Goal: Check status: Check status

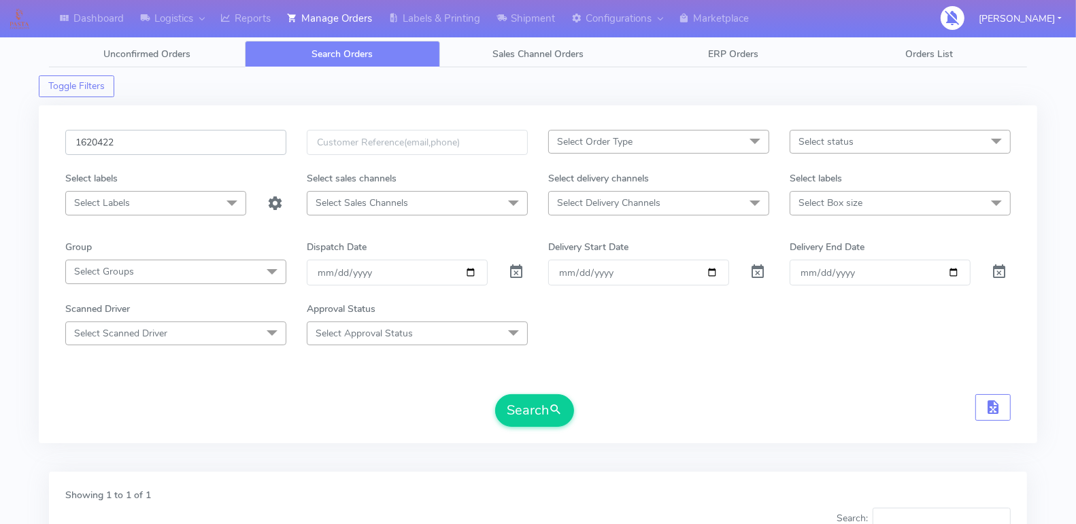
click at [196, 136] on input "1620422" at bounding box center [175, 142] width 221 height 25
paste input "315"
type input "1620315"
click at [522, 409] on button "Search" at bounding box center [534, 410] width 79 height 33
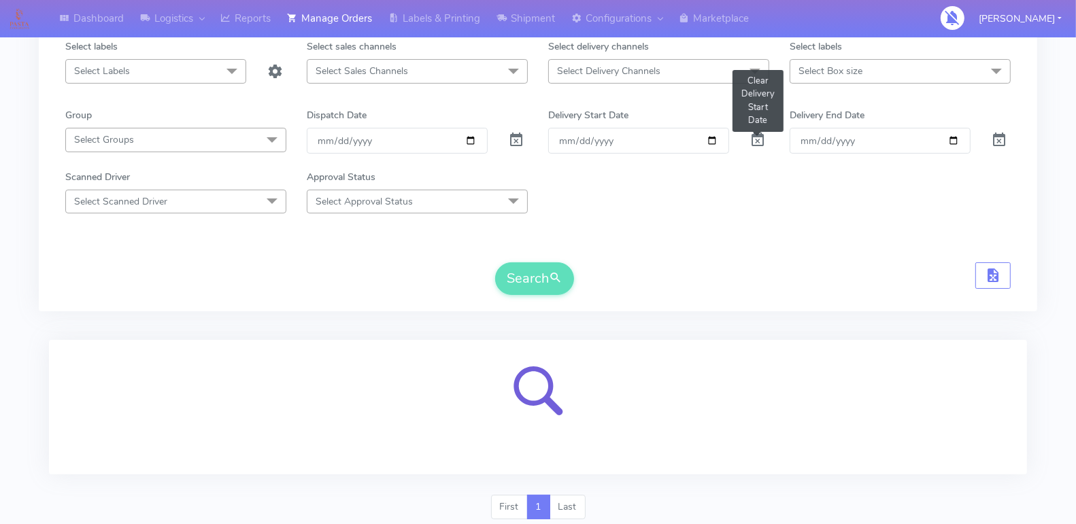
scroll to position [175, 0]
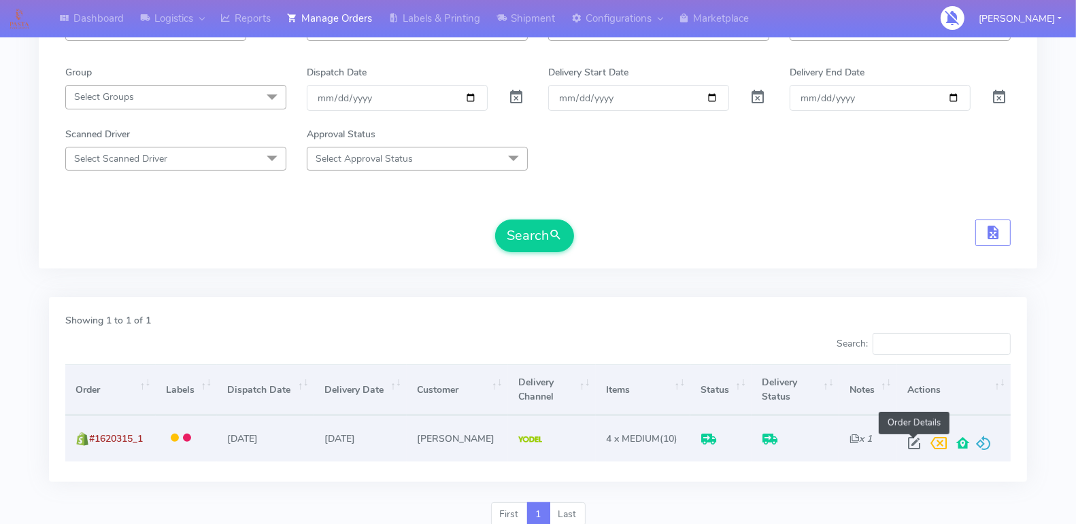
click at [910, 440] on span at bounding box center [914, 446] width 24 height 13
select select "5"
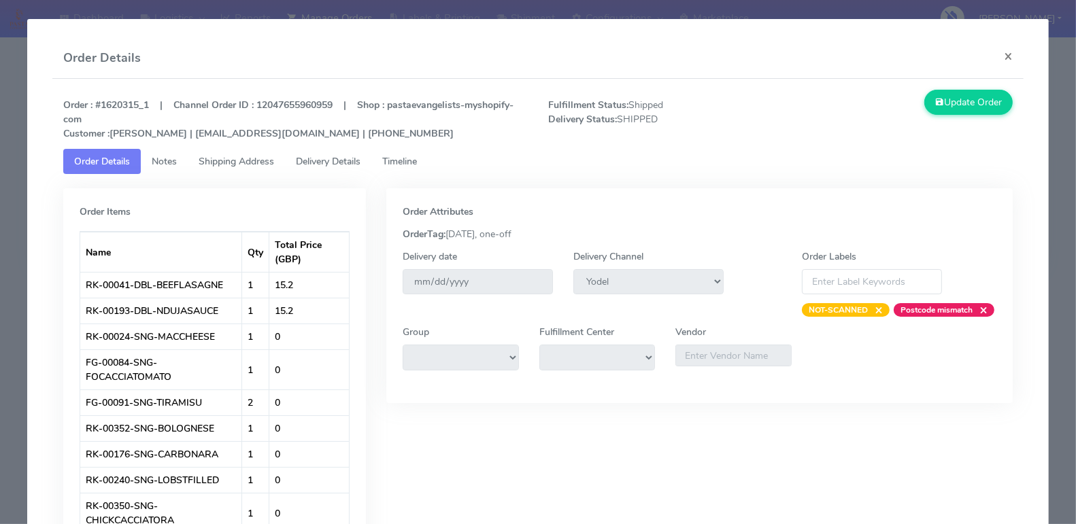
click at [400, 160] on span "Timeline" at bounding box center [399, 161] width 35 height 13
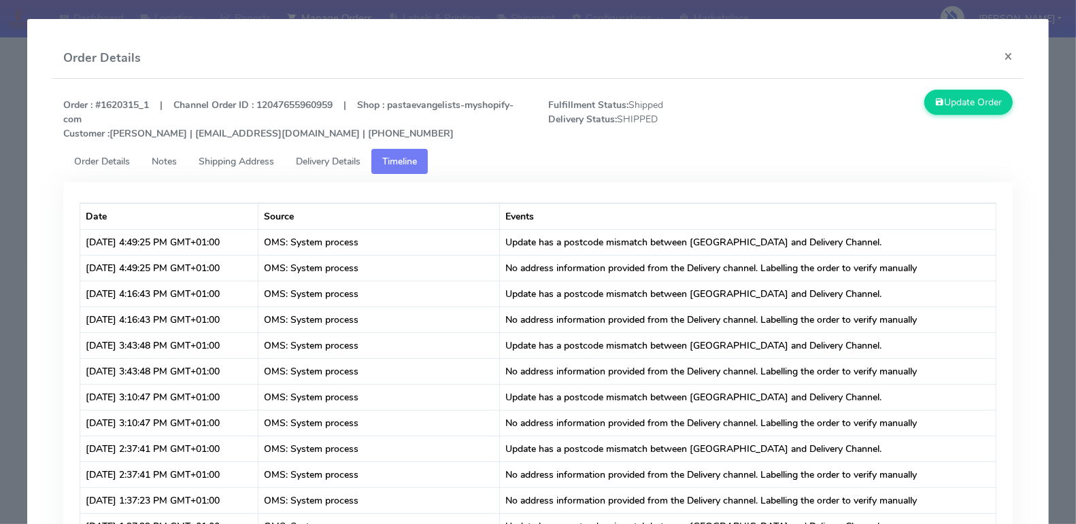
click at [330, 161] on span "Delivery Details" at bounding box center [328, 161] width 65 height 13
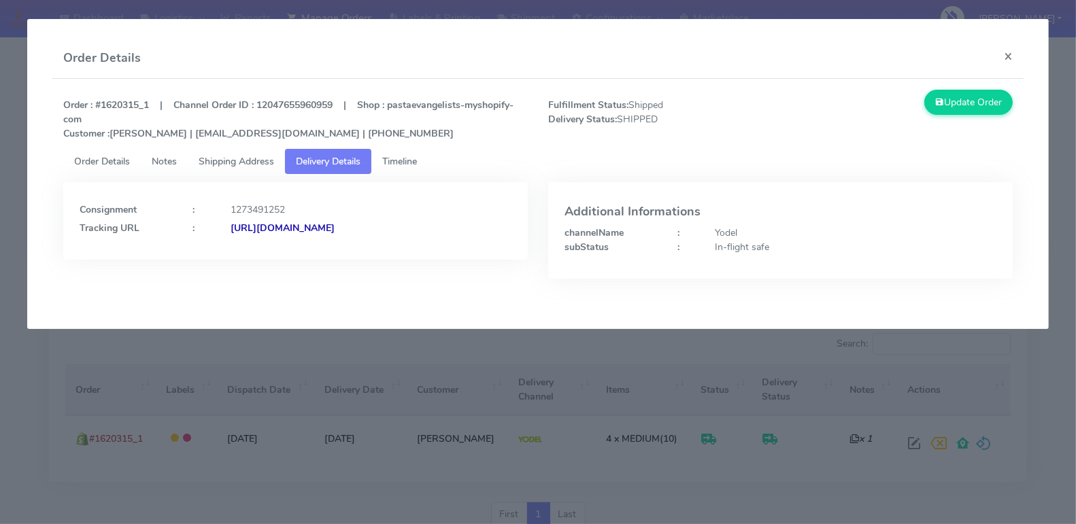
copy strong "JJD0002249960886694"
drag, startPoint x: 505, startPoint y: 230, endPoint x: 501, endPoint y: 255, distance: 25.5
click at [392, 255] on div "Consignment : 1273491252 Tracking URL : [URL][DOMAIN_NAME]" at bounding box center [295, 221] width 464 height 78
click at [388, 162] on span "Timeline" at bounding box center [399, 161] width 35 height 13
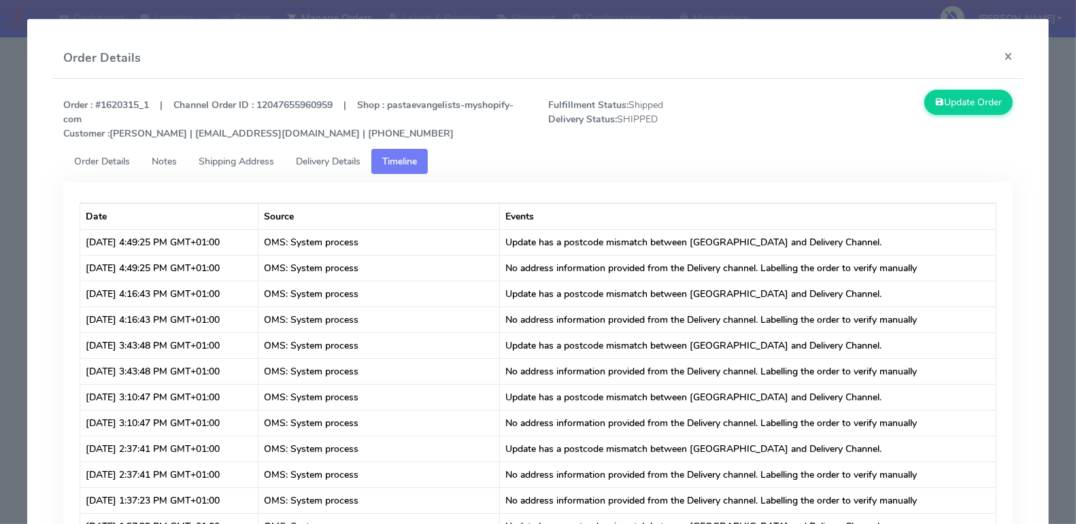
click at [335, 164] on span "Delivery Details" at bounding box center [328, 161] width 65 height 13
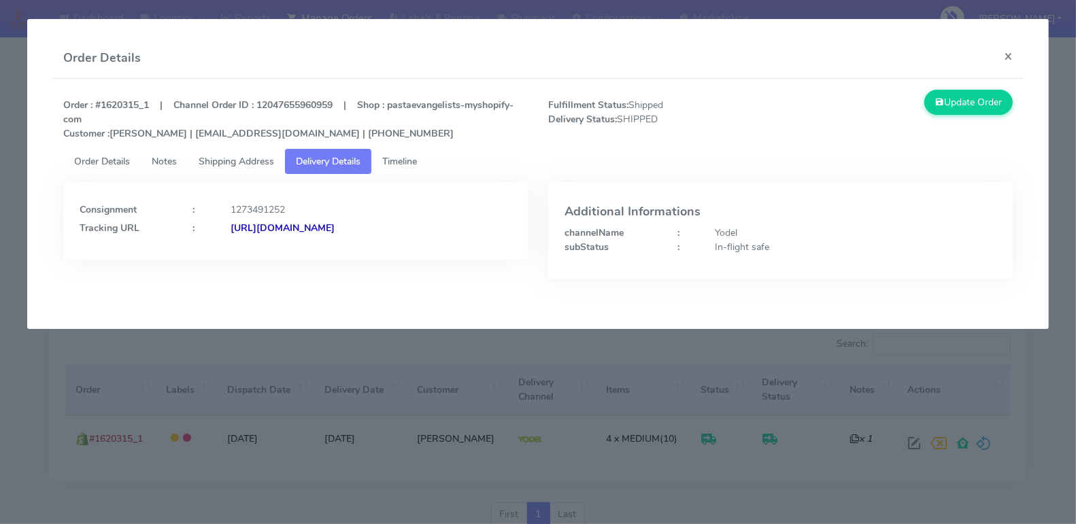
click at [253, 161] on span "Shipping Address" at bounding box center [236, 161] width 75 height 13
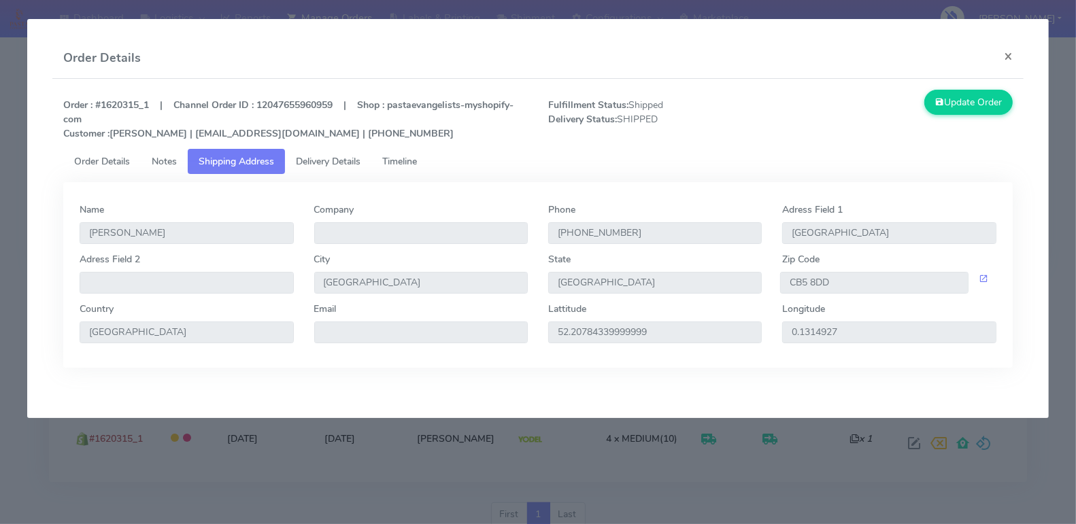
click at [310, 160] on span "Delivery Details" at bounding box center [328, 161] width 65 height 13
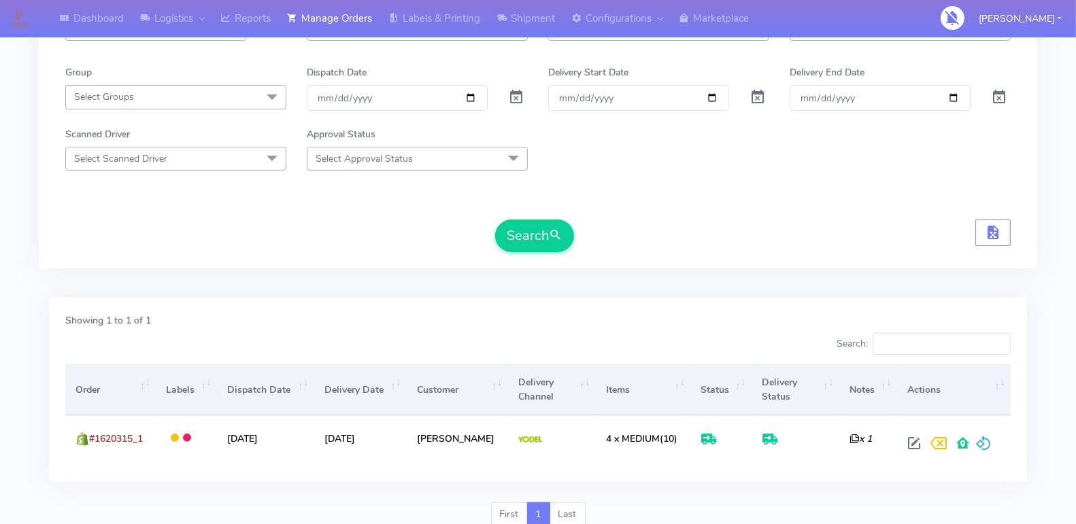
click at [694, 208] on form "1620315 Select Order Type Select All MEALS ATAVI One Off Pasta Club Gift Kit Ev…" at bounding box center [537, 103] width 945 height 297
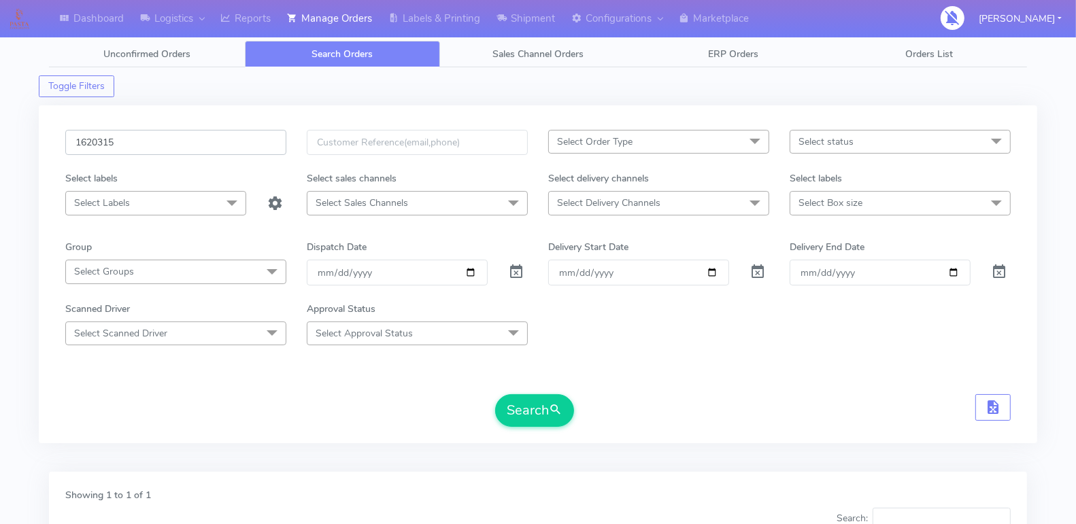
click at [207, 135] on input "1620315" at bounding box center [175, 142] width 221 height 25
paste input "1392A"
type input "1621392A"
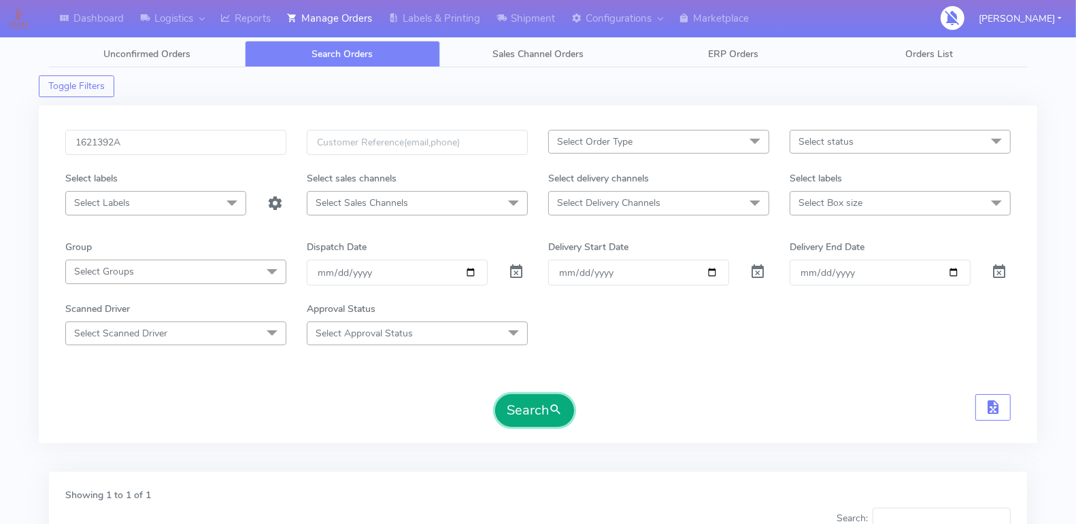
click at [539, 400] on button "Search" at bounding box center [534, 410] width 79 height 33
click at [171, 133] on input "1621392A" at bounding box center [175, 142] width 221 height 25
click at [522, 406] on button "Search" at bounding box center [534, 410] width 79 height 33
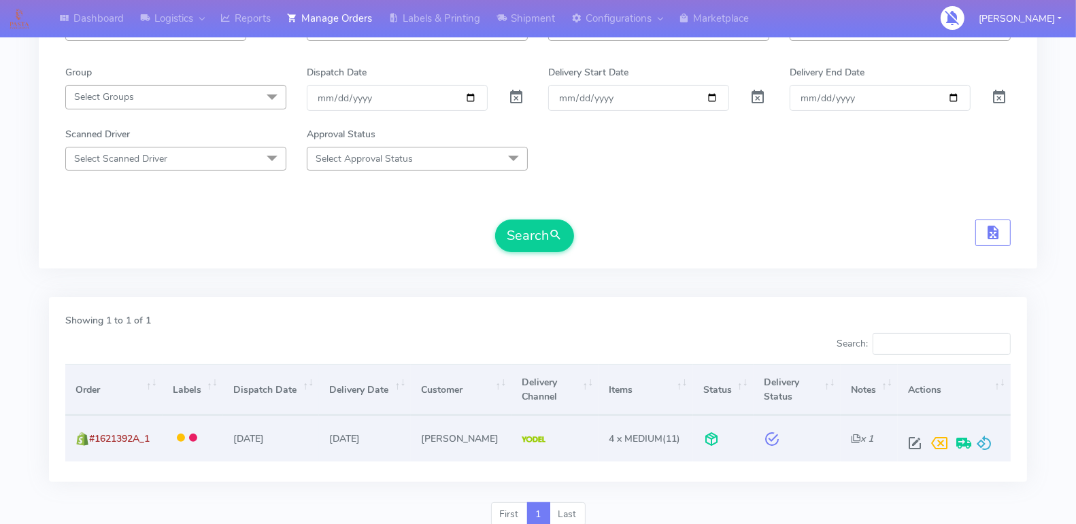
click at [910, 443] on span at bounding box center [914, 446] width 24 height 13
select select "5"
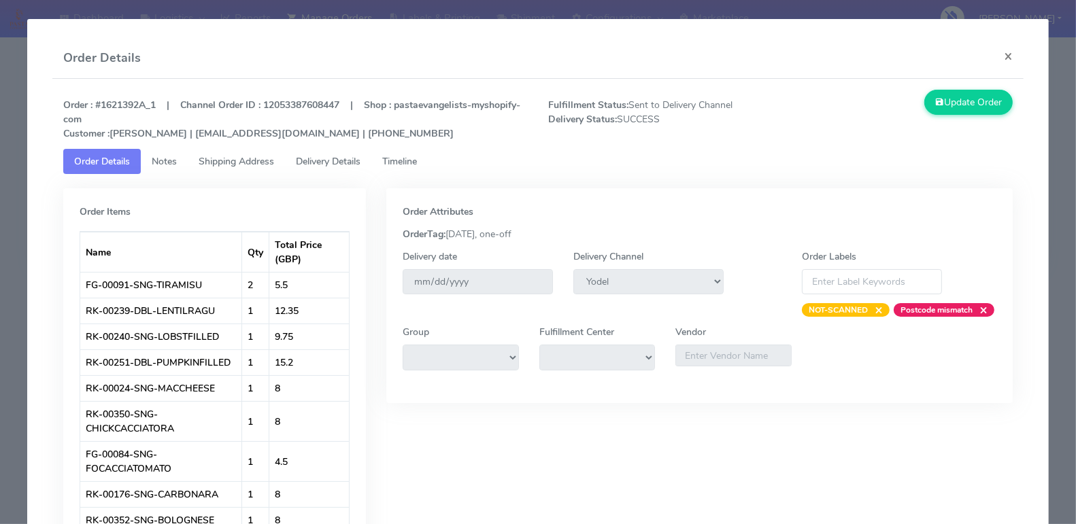
click at [405, 160] on span "Timeline" at bounding box center [399, 161] width 35 height 13
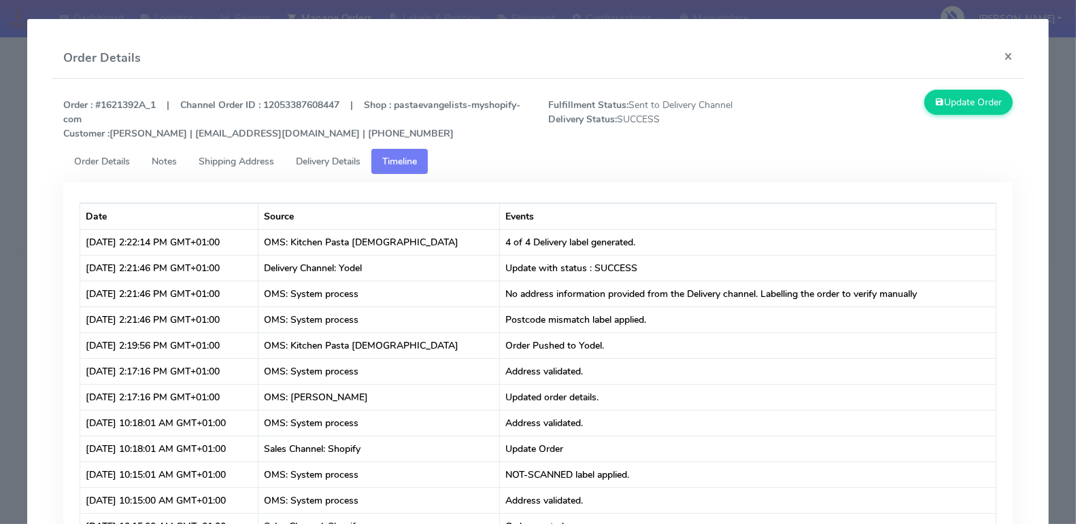
click at [343, 160] on span "Delivery Details" at bounding box center [328, 161] width 65 height 13
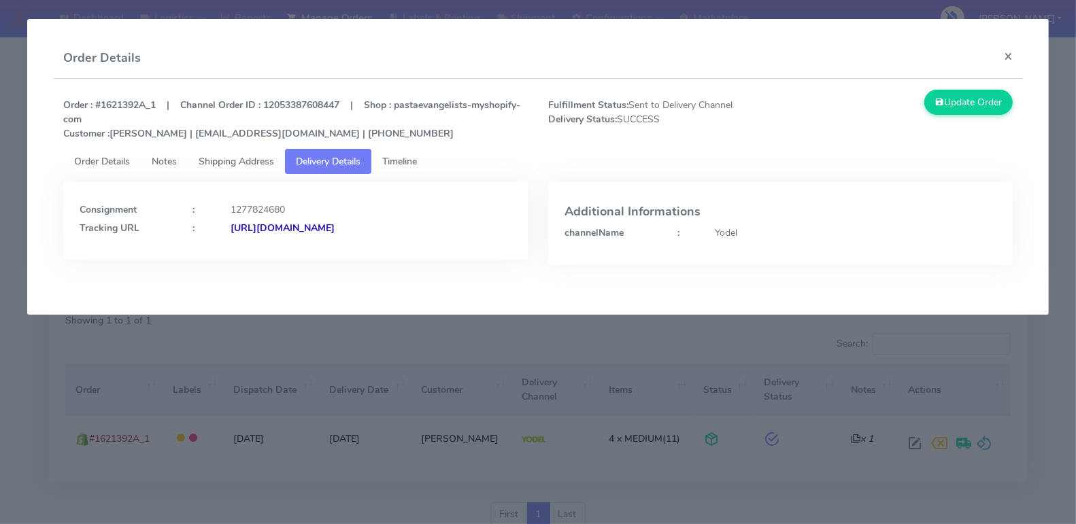
click at [335, 228] on strong "[URL][DOMAIN_NAME]" at bounding box center [283, 228] width 104 height 13
click at [154, 160] on span "Notes" at bounding box center [164, 161] width 25 height 13
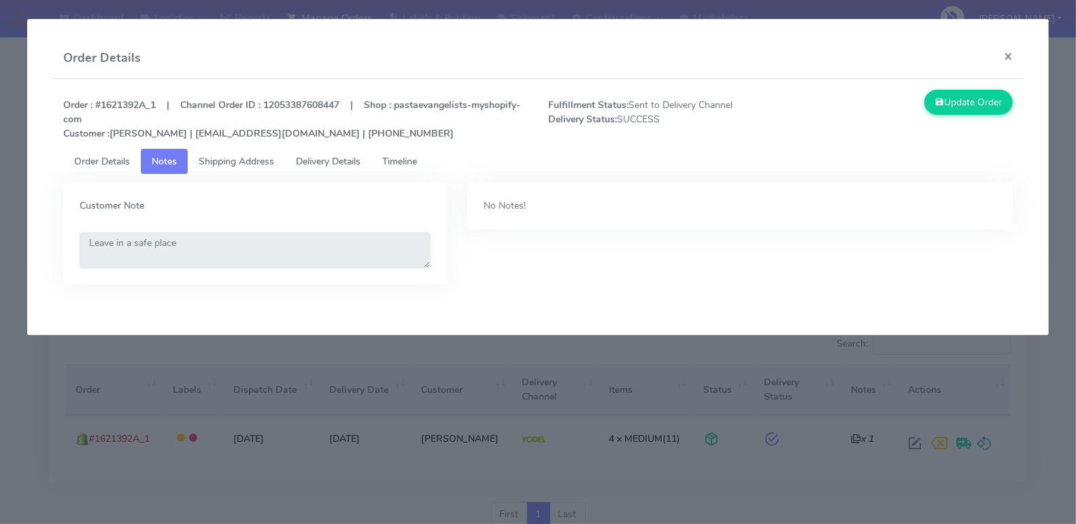
click at [224, 161] on span "Shipping Address" at bounding box center [236, 161] width 75 height 13
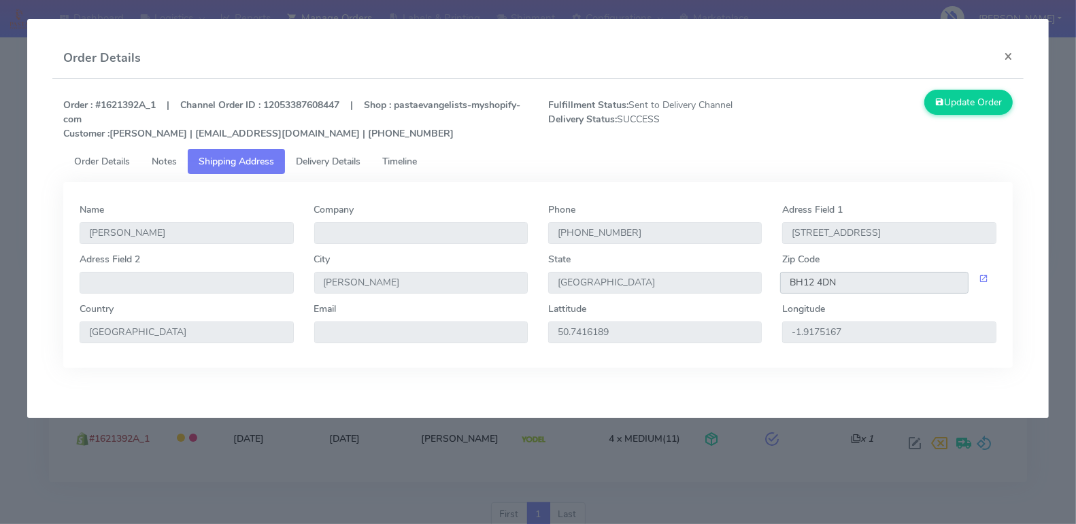
click at [819, 285] on input "BH12 4DN" at bounding box center [874, 283] width 188 height 22
click at [418, 168] on link "Timeline" at bounding box center [399, 161] width 56 height 25
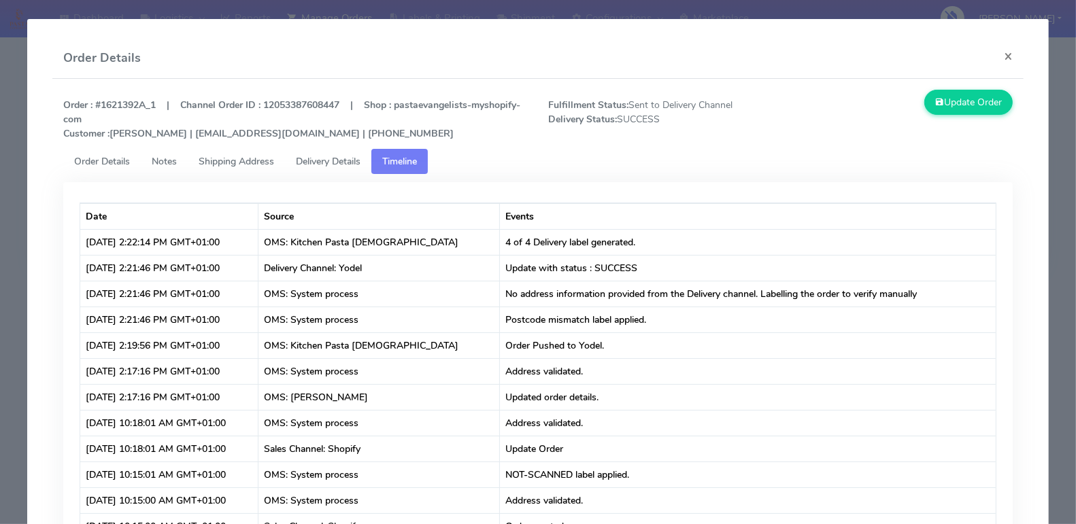
click at [324, 161] on span "Delivery Details" at bounding box center [328, 161] width 65 height 13
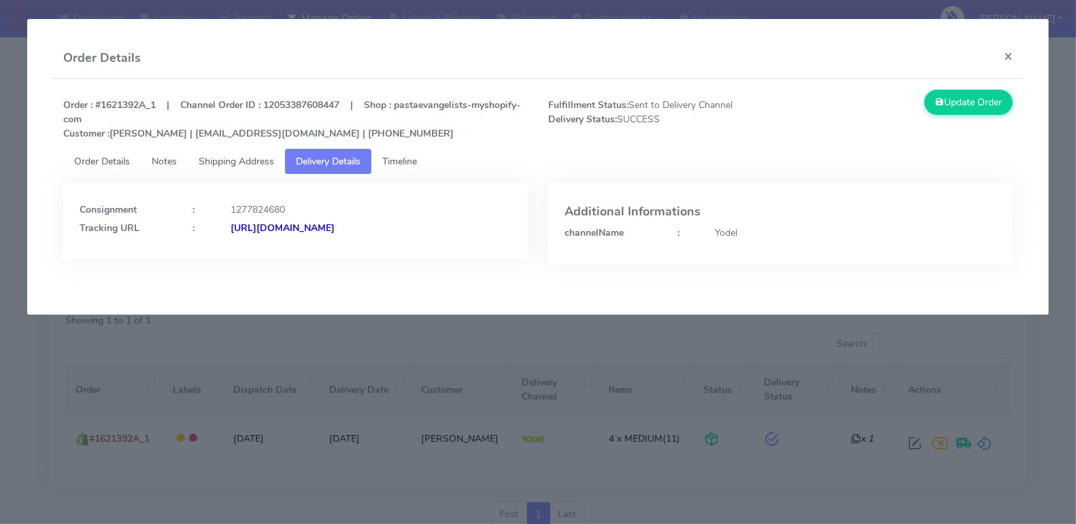
click at [500, 265] on div "Consignment : 1277824680 Tracking URL : [URL][DOMAIN_NAME]" at bounding box center [295, 233] width 485 height 103
click at [410, 158] on span "Timeline" at bounding box center [399, 161] width 35 height 13
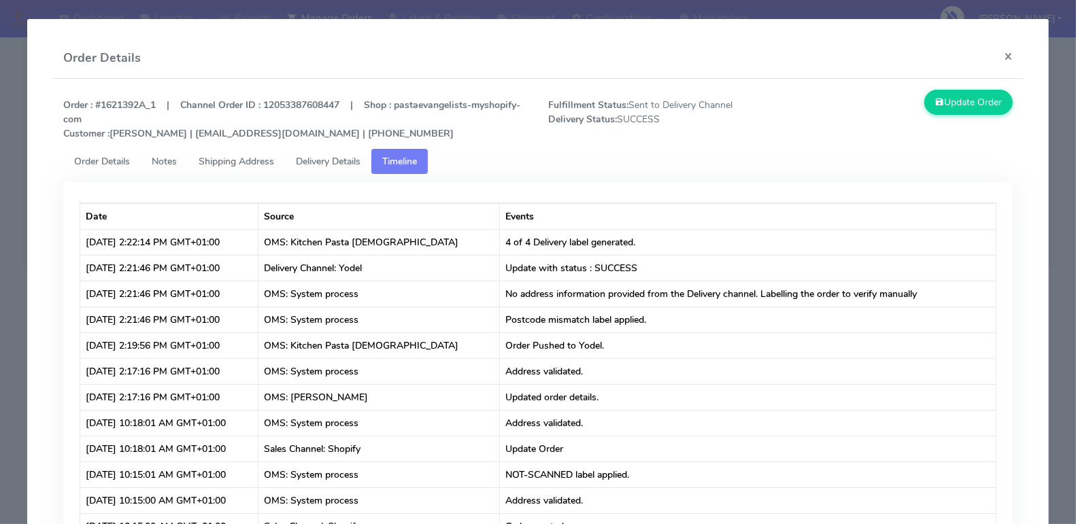
click at [699, 182] on div "Date Source Events [DATE] 2:22:14 PM GMT+01:00 OMS: Kitchen Pasta Evangelists 4…" at bounding box center [537, 381] width 949 height 398
drag, startPoint x: 545, startPoint y: 102, endPoint x: 755, endPoint y: 100, distance: 210.8
click at [755, 100] on span "Fulfillment Status: Sent to Delivery Channel Delivery Status: SUCCESS" at bounding box center [659, 119] width 242 height 43
copy span "Fulfillment Status: Sent to Delivery Channel"
click at [341, 165] on span "Delivery Details" at bounding box center [328, 161] width 65 height 13
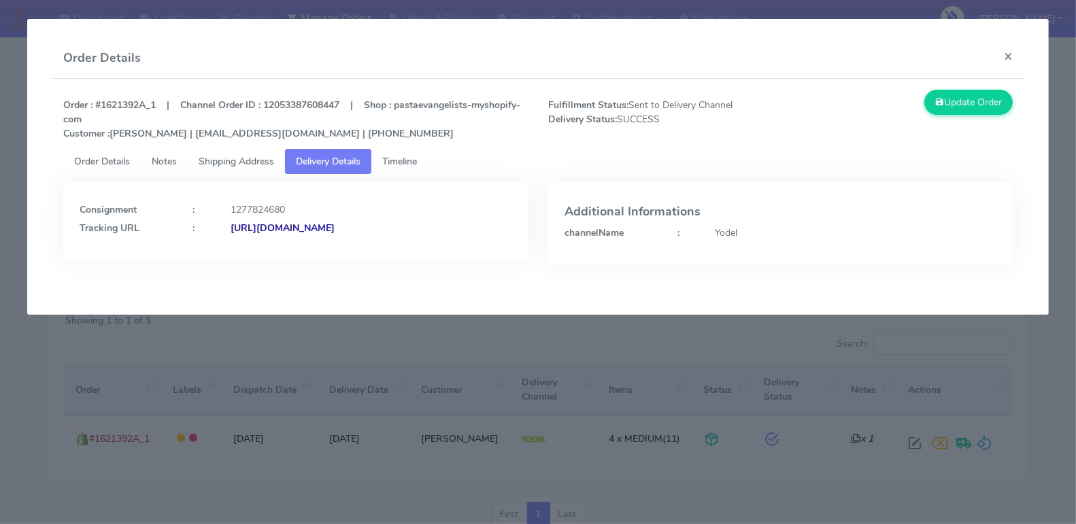
click at [439, 277] on div "Consignment : 1277824680 Tracking URL : [URL][DOMAIN_NAME]" at bounding box center [295, 233] width 485 height 103
